Goal: Information Seeking & Learning: Learn about a topic

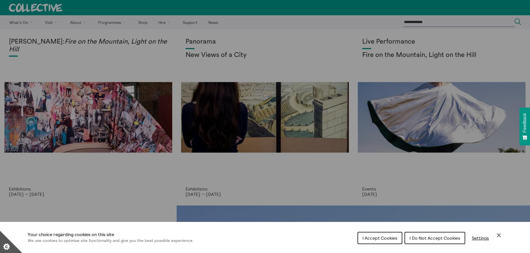
click at [78, 19] on div "Cookie preferences" at bounding box center [265, 126] width 530 height 253
click at [395, 235] on button "I Accept Cookies" at bounding box center [380, 238] width 45 height 12
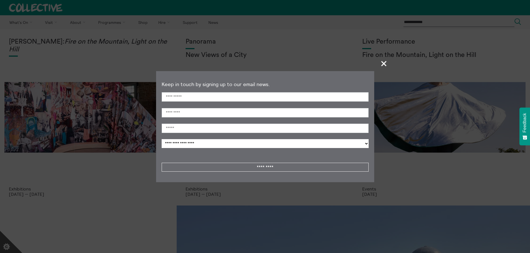
click at [382, 65] on span "+" at bounding box center [384, 63] width 16 height 16
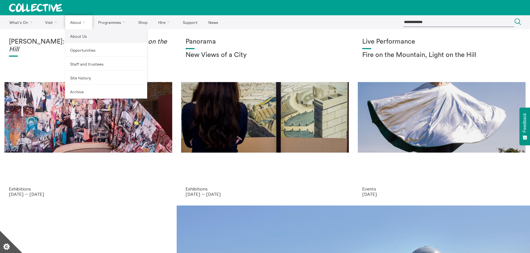
click at [82, 32] on link "About Us" at bounding box center [106, 36] width 82 height 14
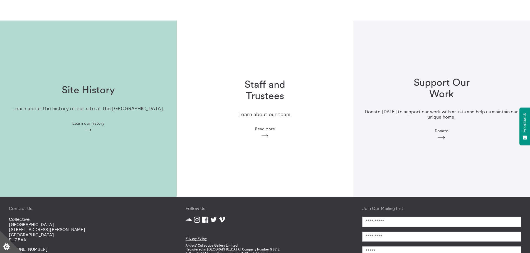
scroll to position [137, 0]
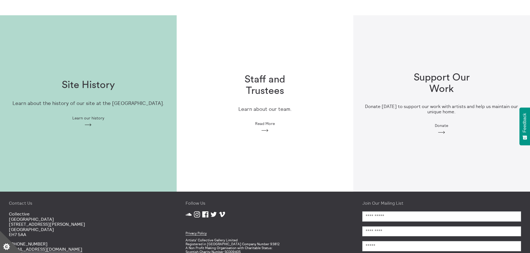
click at [90, 120] on span "Learn our history" at bounding box center [88, 118] width 32 height 4
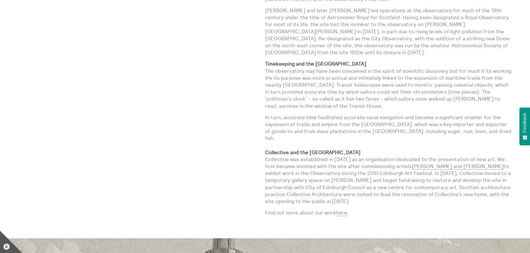
scroll to position [379, 0]
